Goal: Task Accomplishment & Management: Manage account settings

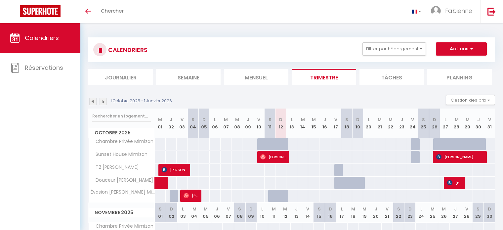
select select
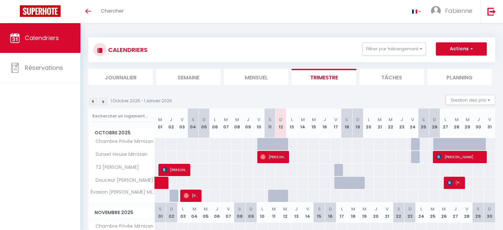
select select
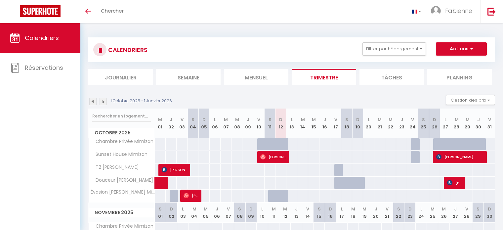
select select
click at [190, 196] on span "[PERSON_NAME]" at bounding box center [191, 195] width 15 height 13
select select "OK"
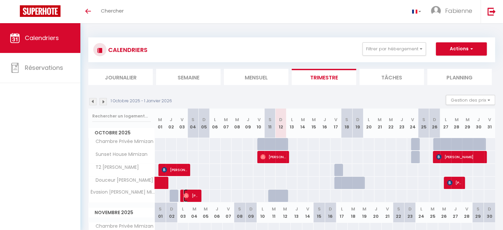
select select "0"
select select "1"
select select
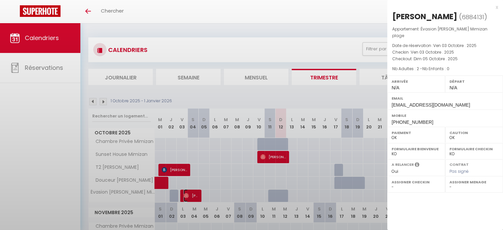
select select "26001"
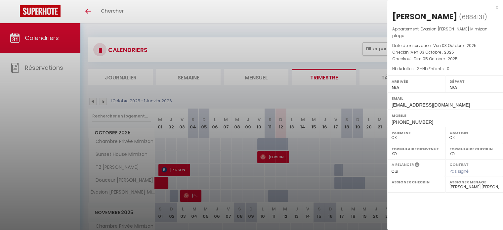
click at [53, 159] on div at bounding box center [251, 115] width 503 height 230
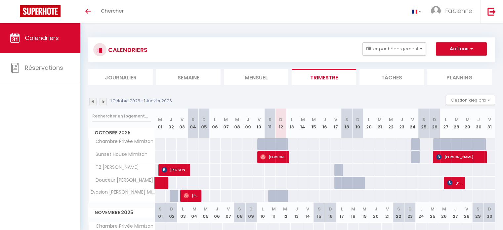
click at [93, 105] on img at bounding box center [92, 101] width 7 height 7
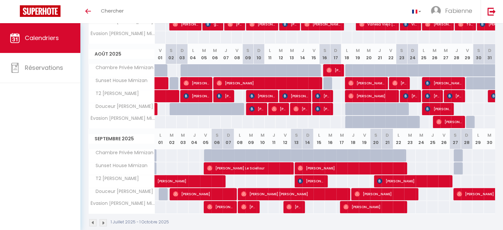
scroll to position [168, 0]
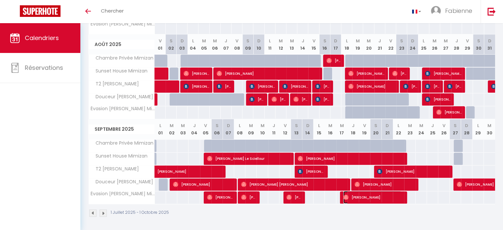
click at [398, 199] on span "[PERSON_NAME]" at bounding box center [373, 197] width 58 height 13
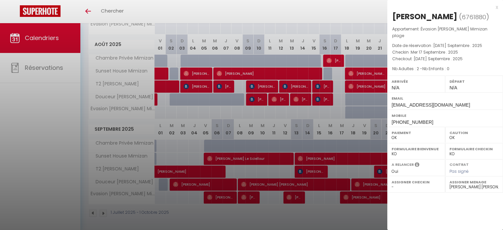
click at [397, 211] on div "x [PERSON_NAME] ( 6761880 ) Appartement : Évasion [PERSON_NAME] Mimizan plage D…" at bounding box center [446, 115] width 116 height 230
click at [377, 219] on div at bounding box center [251, 115] width 503 height 230
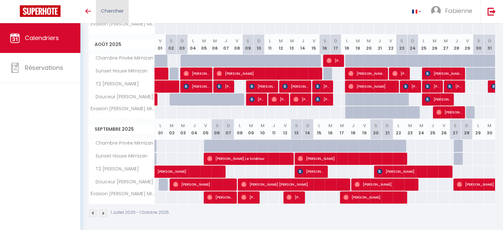
click at [122, 10] on span "Chercher" at bounding box center [112, 10] width 23 height 7
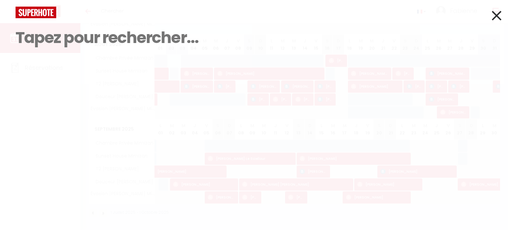
click at [499, 14] on icon at bounding box center [497, 15] width 10 height 17
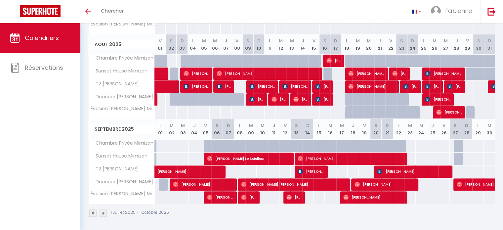
click at [104, 214] on img at bounding box center [103, 213] width 7 height 7
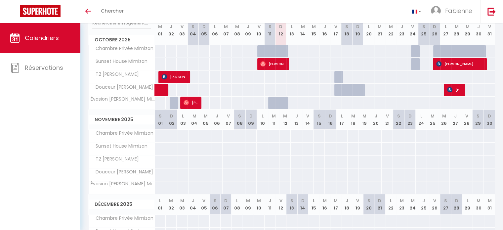
scroll to position [71, 0]
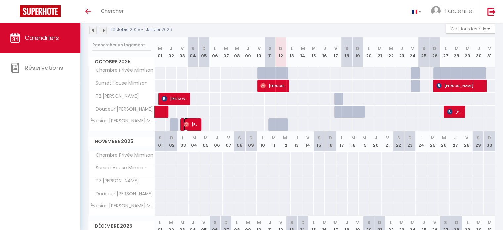
click at [197, 124] on span "[PERSON_NAME]" at bounding box center [191, 124] width 15 height 13
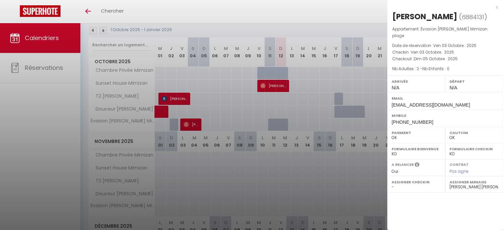
click at [194, 123] on div at bounding box center [251, 115] width 503 height 230
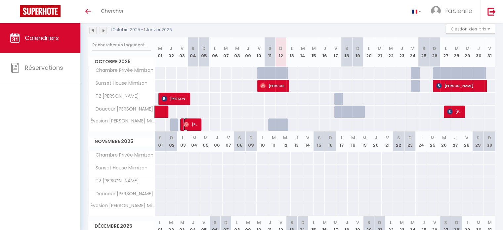
click at [194, 123] on span "[PERSON_NAME]" at bounding box center [191, 124] width 15 height 13
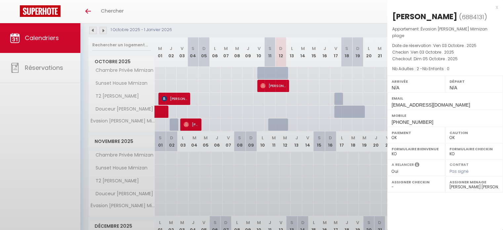
click at [194, 123] on div at bounding box center [251, 115] width 503 height 230
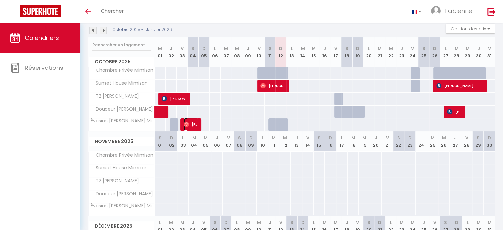
click at [194, 123] on span "[PERSON_NAME]" at bounding box center [191, 124] width 15 height 13
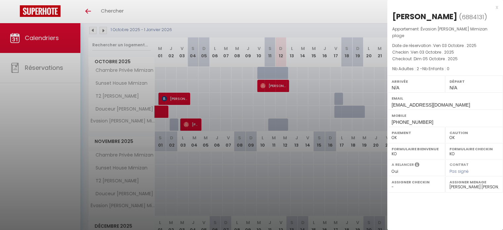
click at [497, 8] on div "x" at bounding box center [443, 7] width 111 height 8
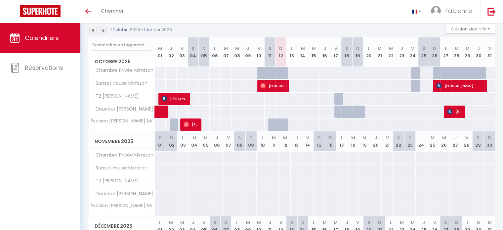
click at [94, 31] on img at bounding box center [92, 30] width 7 height 7
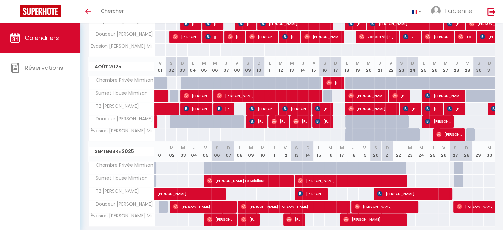
scroll to position [168, 0]
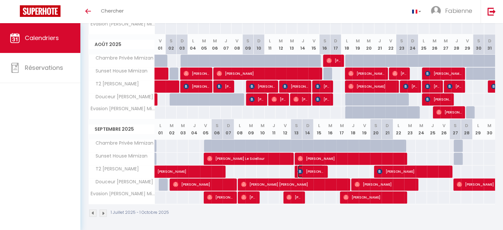
click at [317, 172] on span "[PERSON_NAME]" at bounding box center [310, 171] width 25 height 13
select select
